Goal: Task Accomplishment & Management: Use online tool/utility

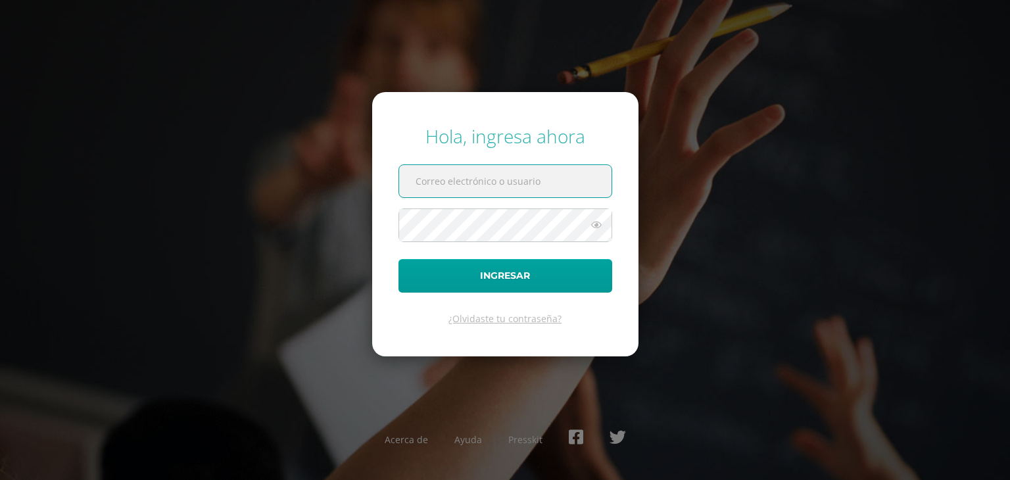
type input "122@laestrella.edu.gt"
click at [398, 259] on button "Ingresar" at bounding box center [505, 276] width 214 height 34
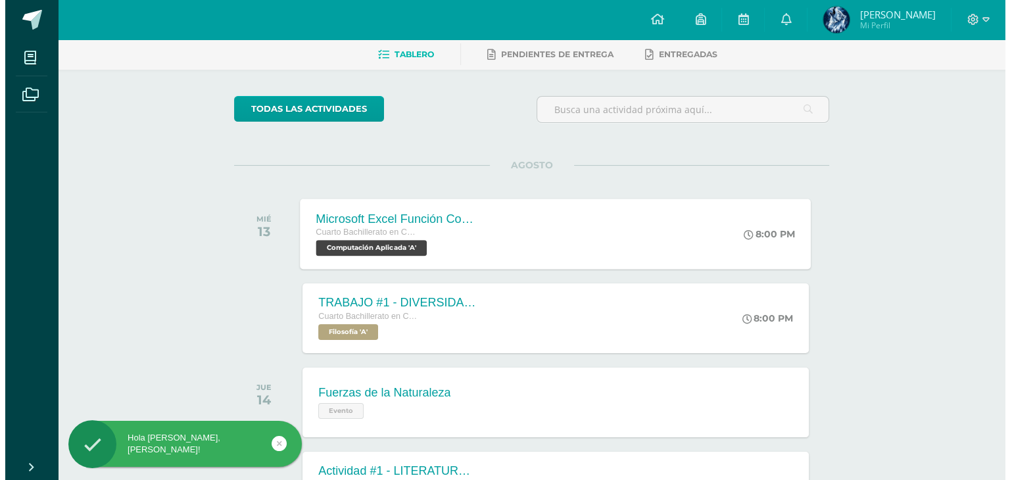
scroll to position [131, 0]
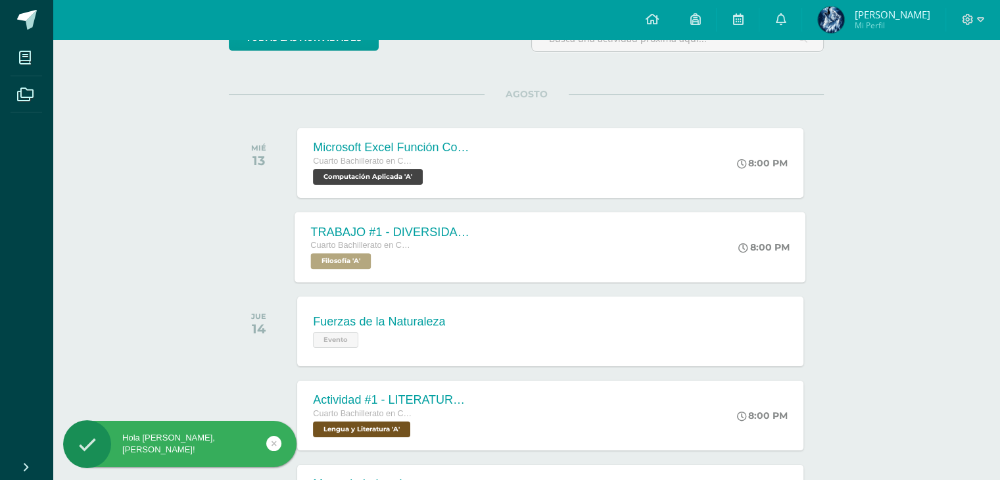
click at [552, 240] on div "TRABAJO #1 - DIVERSIDAD CULTURAL Cuarto Bachillerato en CCLL con Orientación en…" at bounding box center [550, 247] width 511 height 70
